Goal: Information Seeking & Learning: Learn about a topic

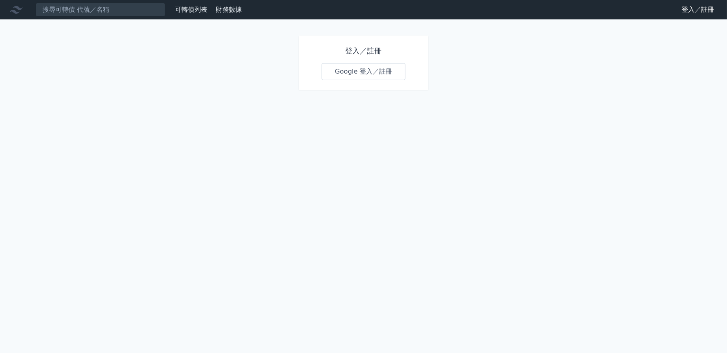
click at [353, 71] on link "Google 登入／註冊" at bounding box center [364, 71] width 84 height 17
click at [87, 10] on input at bounding box center [101, 10] width 130 height 14
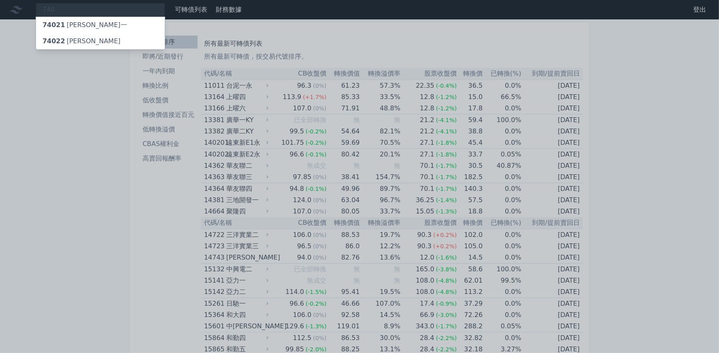
type input "740"
click at [75, 23] on div "74021 [PERSON_NAME]一" at bounding box center [85, 25] width 85 height 10
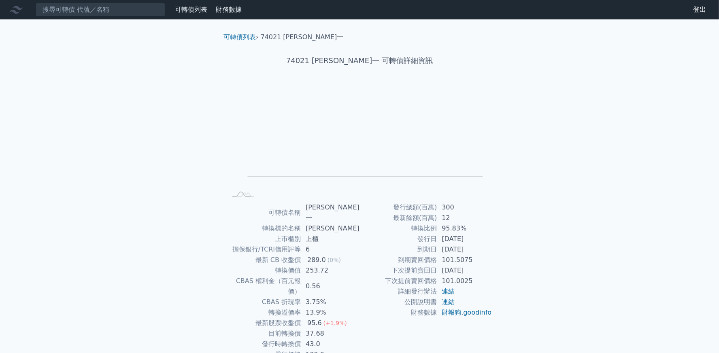
click at [232, 2] on nav "可轉債列表 財務數據 可轉債列表 財務數據 登出 登出" at bounding box center [359, 9] width 719 height 19
